Goal: Task Accomplishment & Management: Use online tool/utility

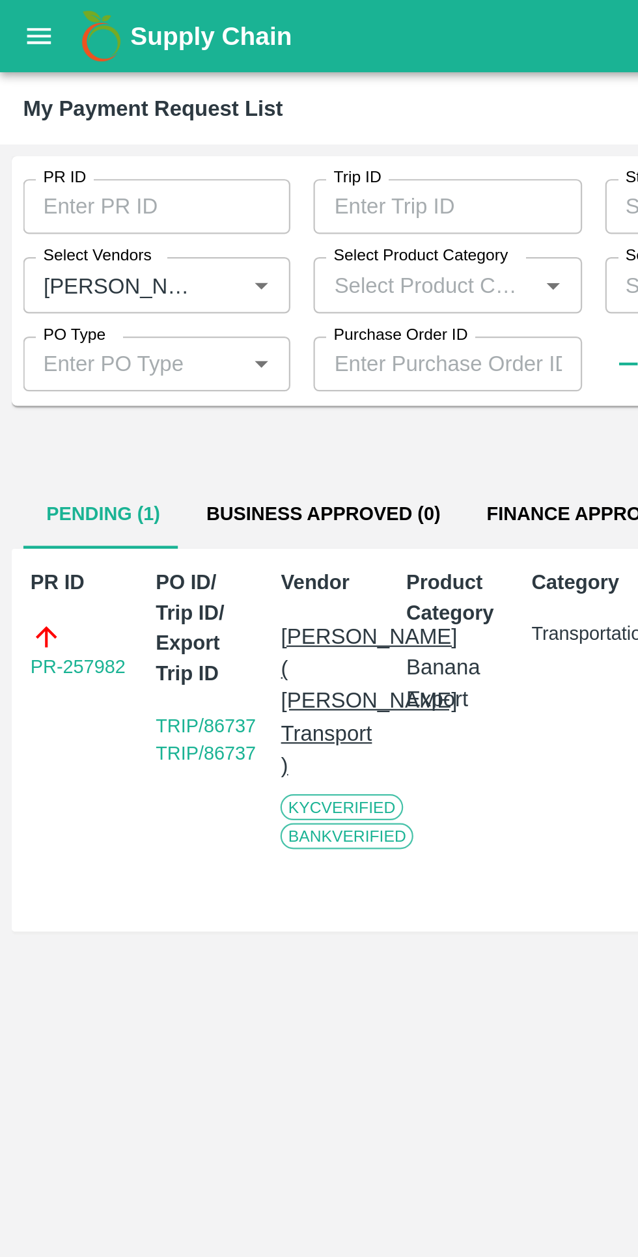
click at [20, 12] on icon "open drawer" at bounding box center [17, 16] width 14 height 14
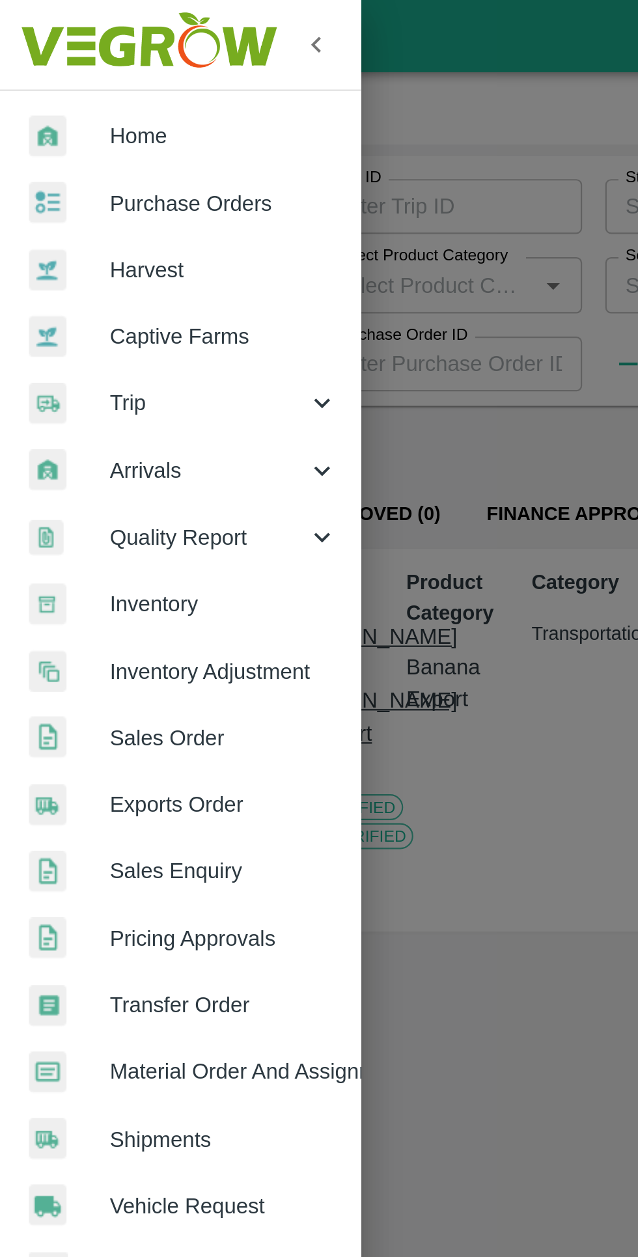
click at [62, 191] on div "Trip" at bounding box center [81, 182] width 163 height 30
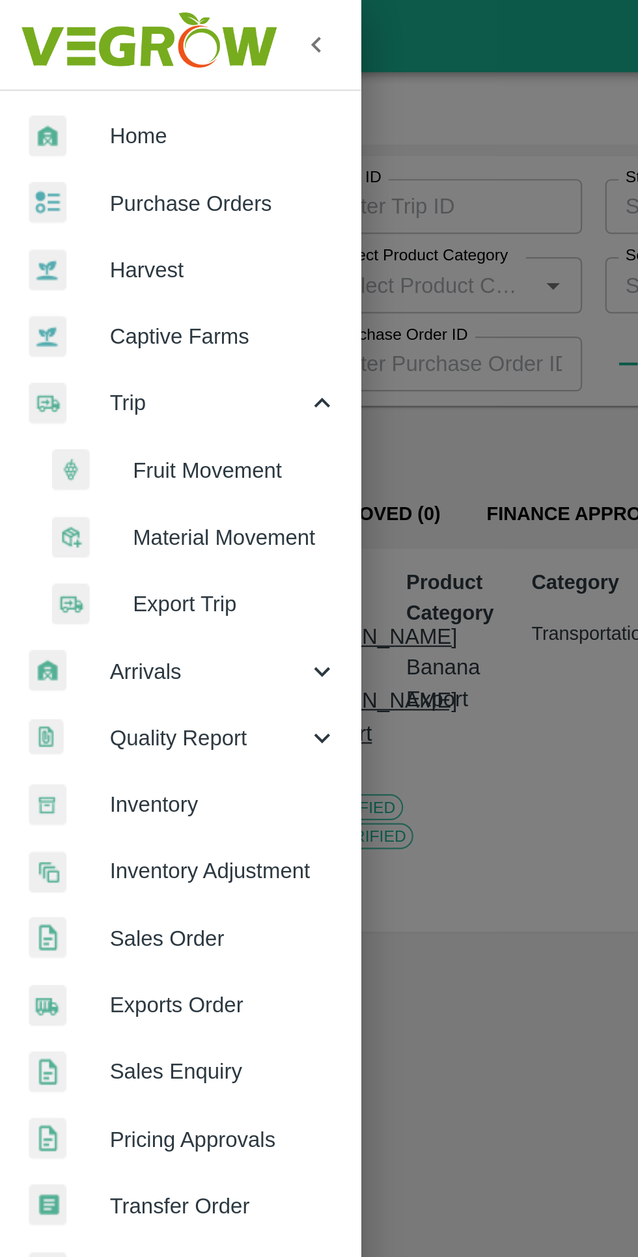
click at [58, 210] on div at bounding box center [41, 211] width 36 height 19
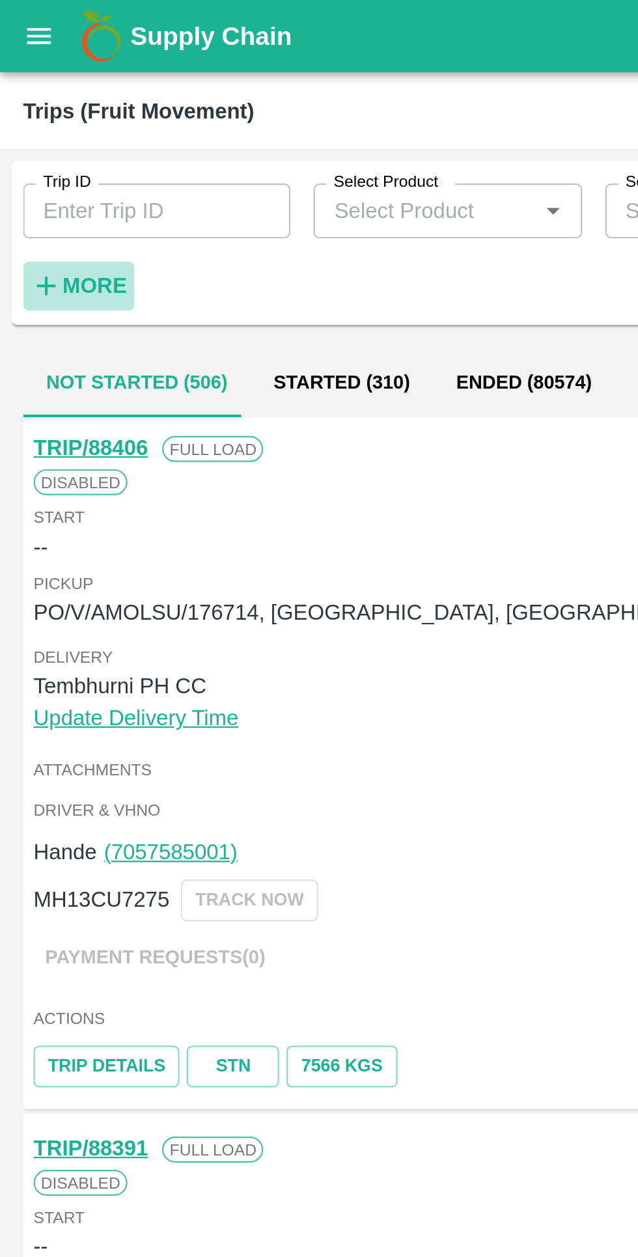
click at [43, 124] on strong "More" at bounding box center [42, 129] width 29 height 10
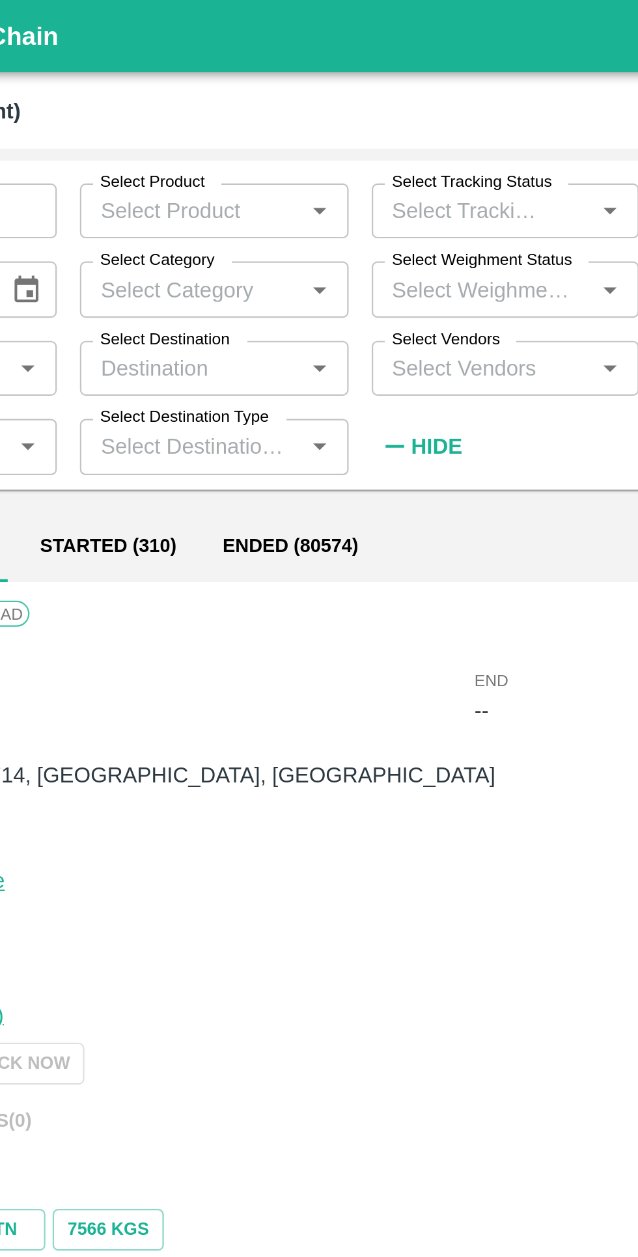
click at [297, 168] on input "Select Vendors" at bounding box center [322, 166] width 91 height 17
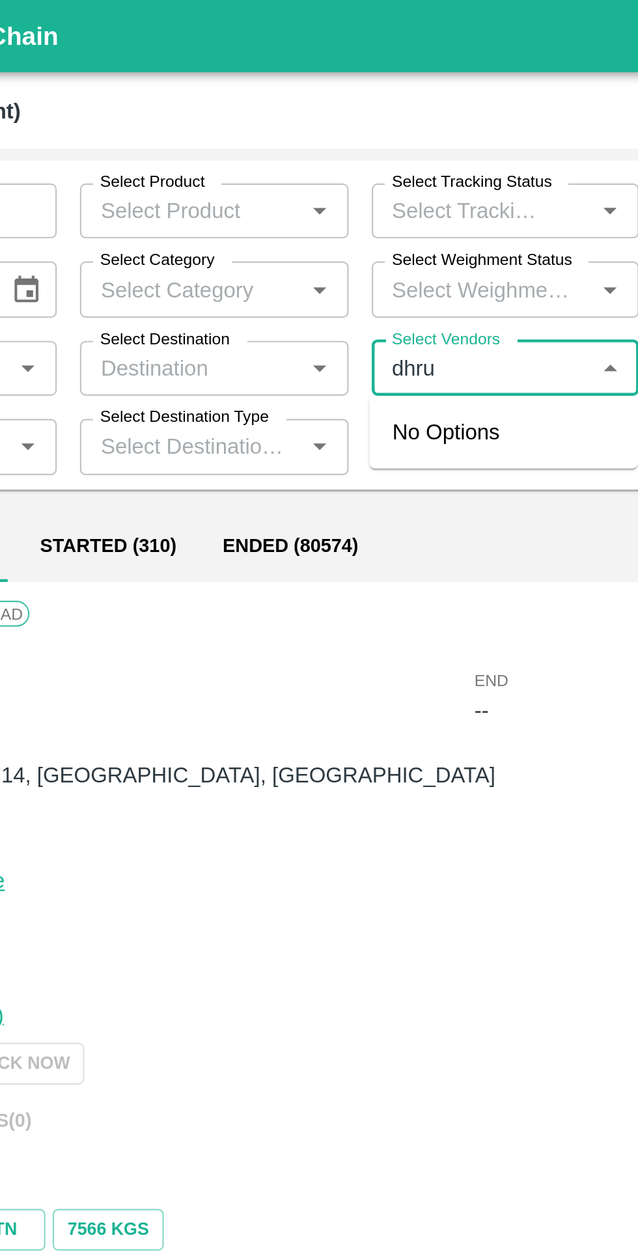
type input "[PERSON_NAME]"
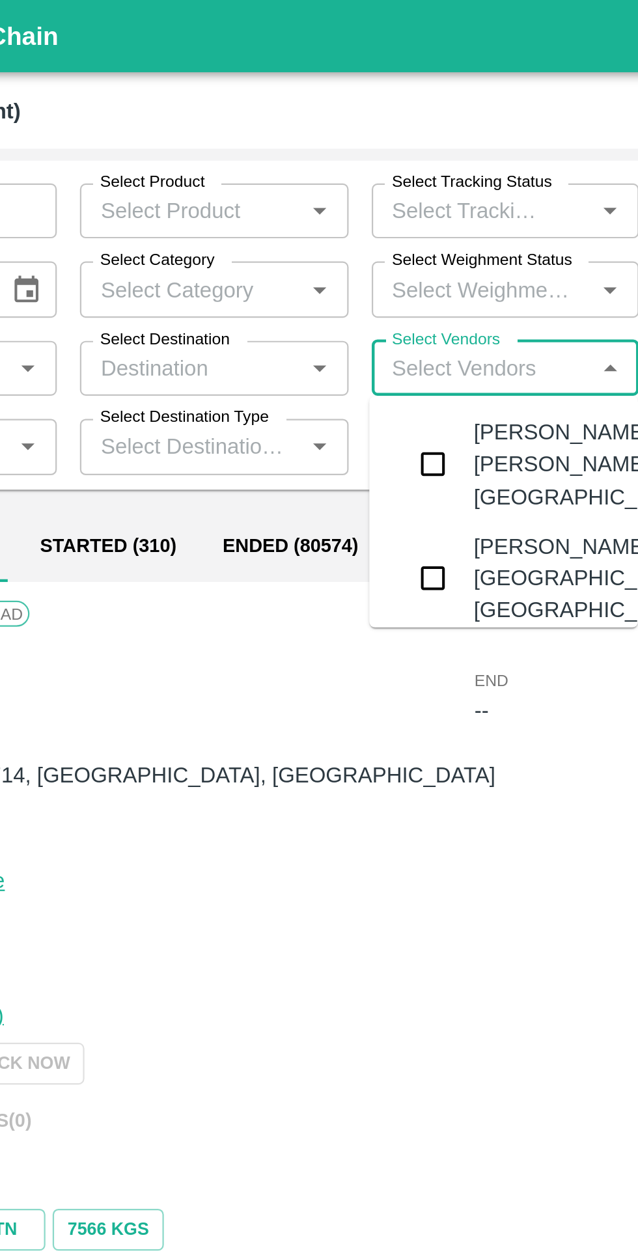
click at [288, 223] on input "checkbox" at bounding box center [300, 210] width 26 height 26
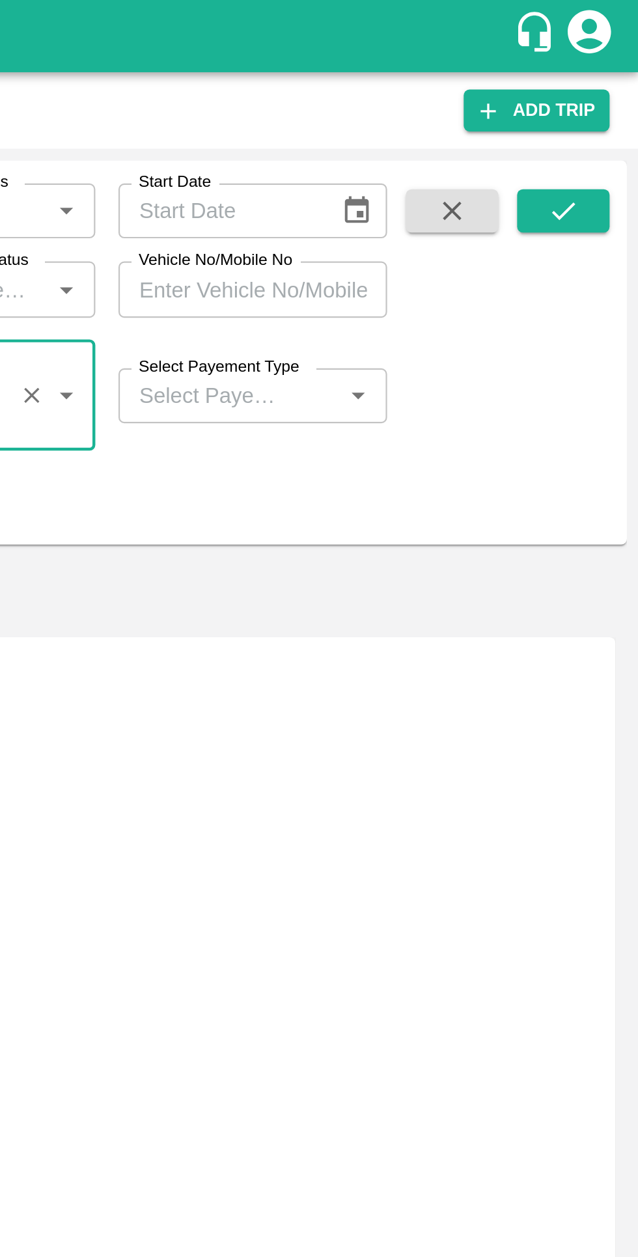
click at [459, 176] on input "Select Payement Type" at bounding box center [445, 178] width 74 height 17
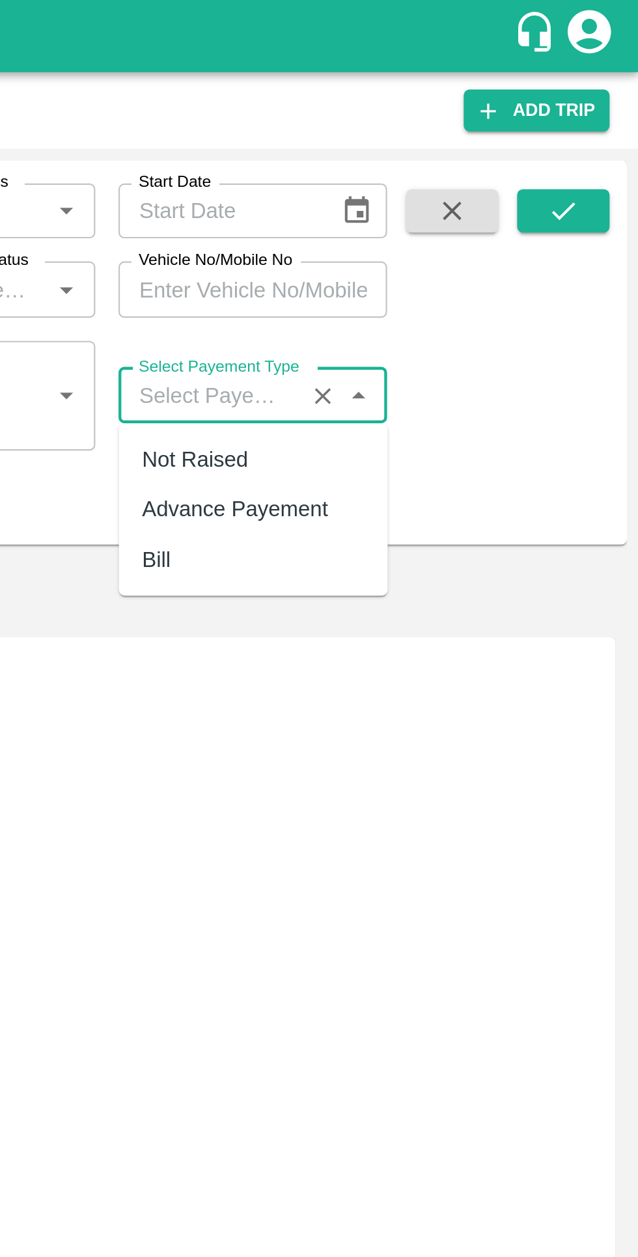
click at [428, 220] on div "Advance Payement" at bounding box center [464, 230] width 121 height 22
type input "Advance Payement"
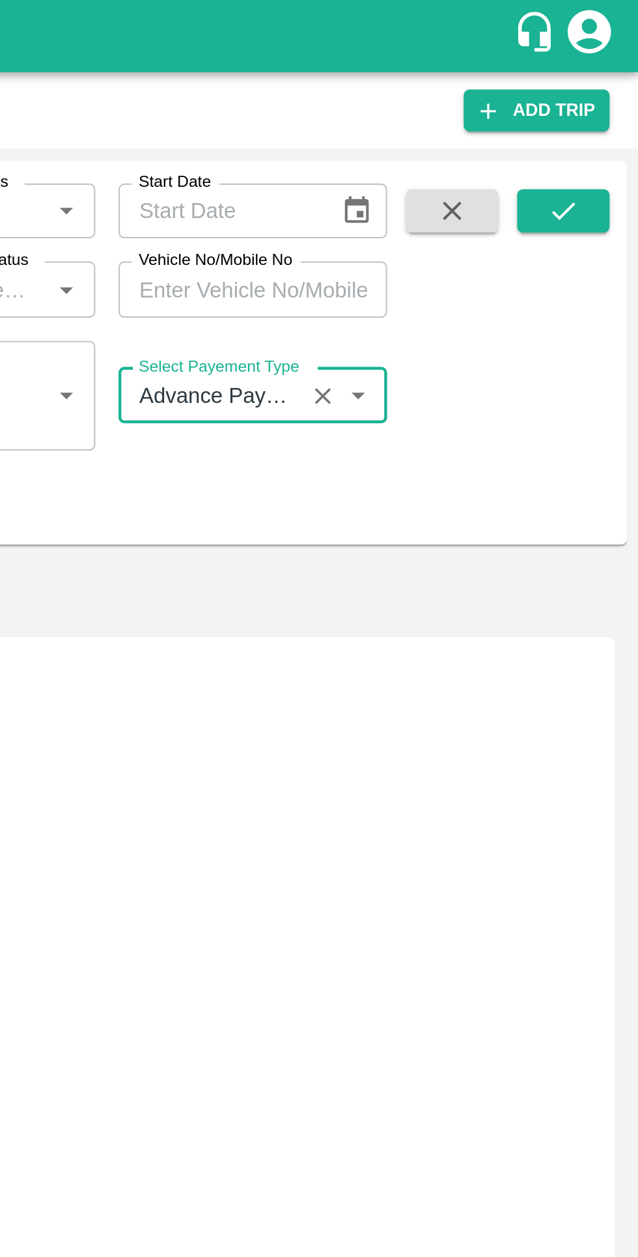
click at [603, 102] on icon "submit" at bounding box center [604, 95] width 14 height 14
